Goal: Navigation & Orientation: Find specific page/section

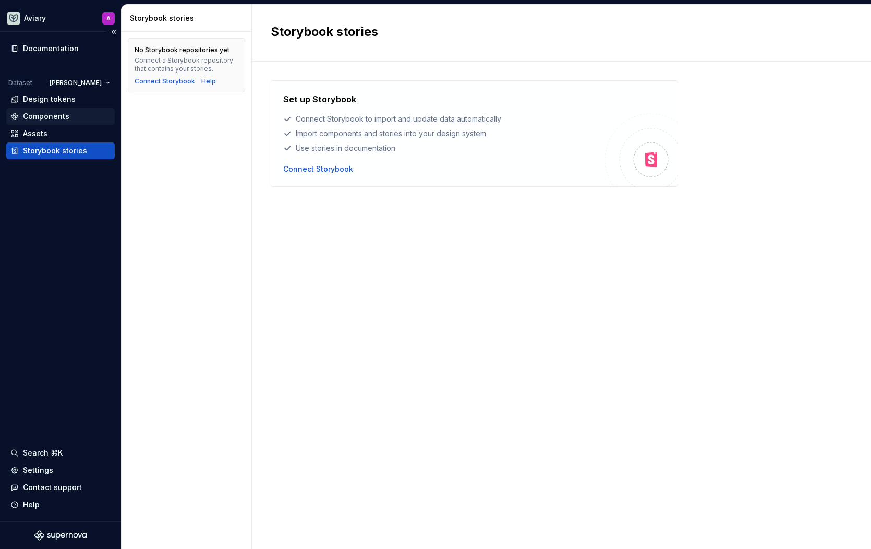
click at [74, 118] on div "Components" at bounding box center [60, 116] width 100 height 10
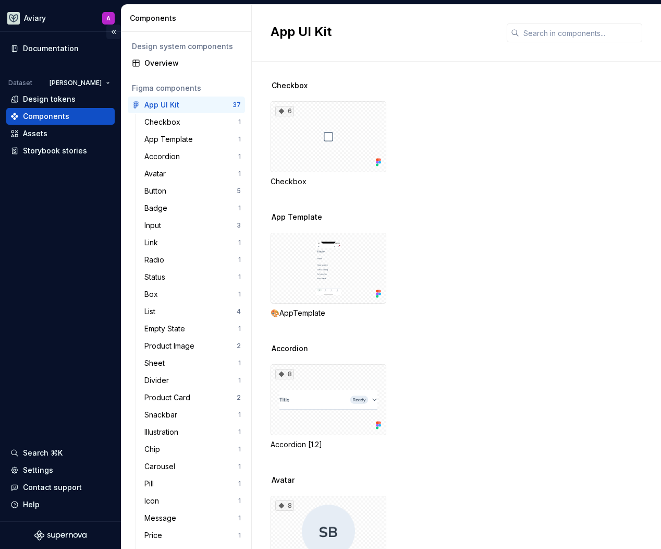
click at [109, 30] on button "Collapse sidebar" at bounding box center [113, 32] width 15 height 15
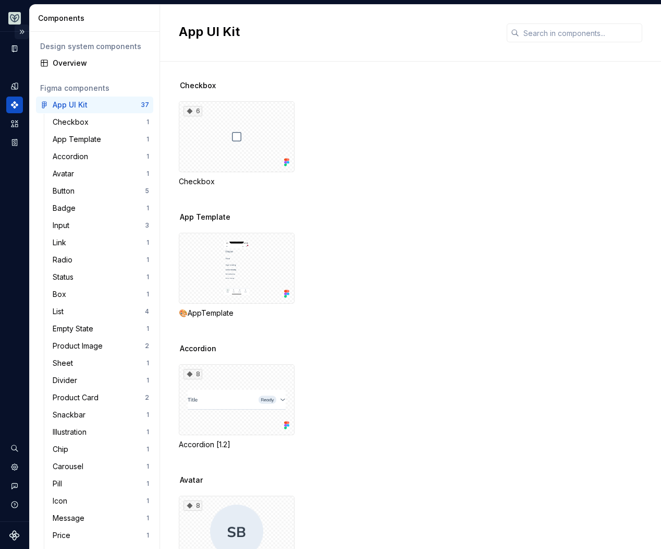
click at [15, 28] on button "Expand sidebar" at bounding box center [22, 32] width 15 height 15
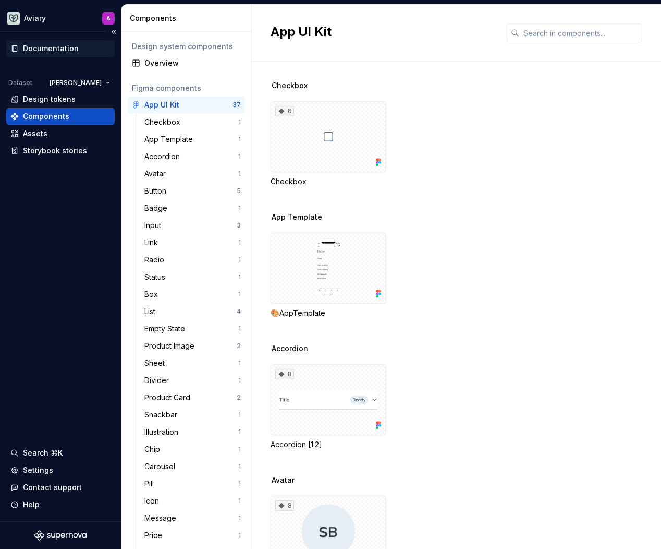
click at [50, 49] on div "Documentation" at bounding box center [51, 48] width 56 height 10
